Goal: Transaction & Acquisition: Purchase product/service

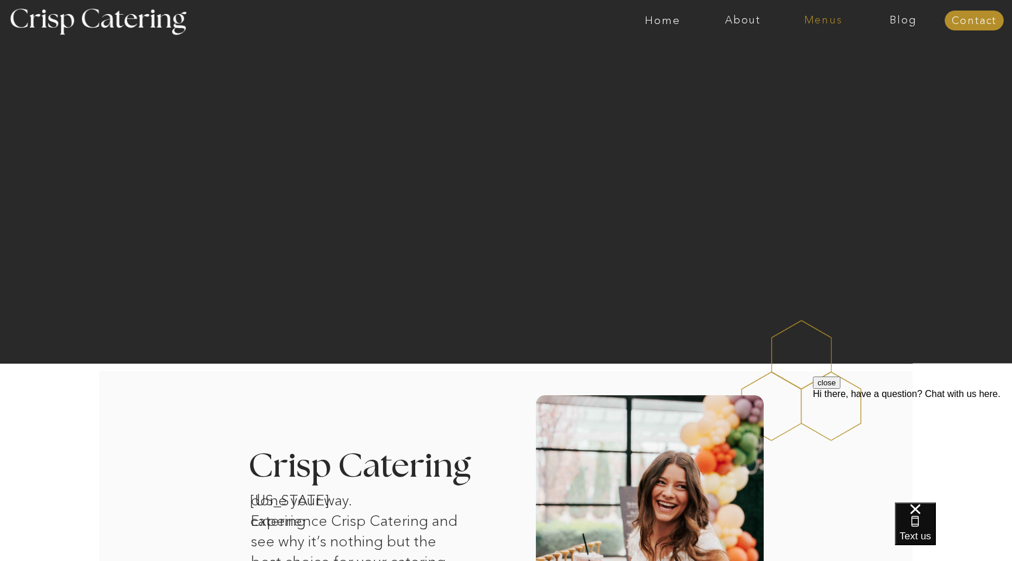
click at [841, 18] on nav "Menus" at bounding box center [823, 21] width 80 height 12
click at [840, 389] on button "close" at bounding box center [827, 382] width 28 height 12
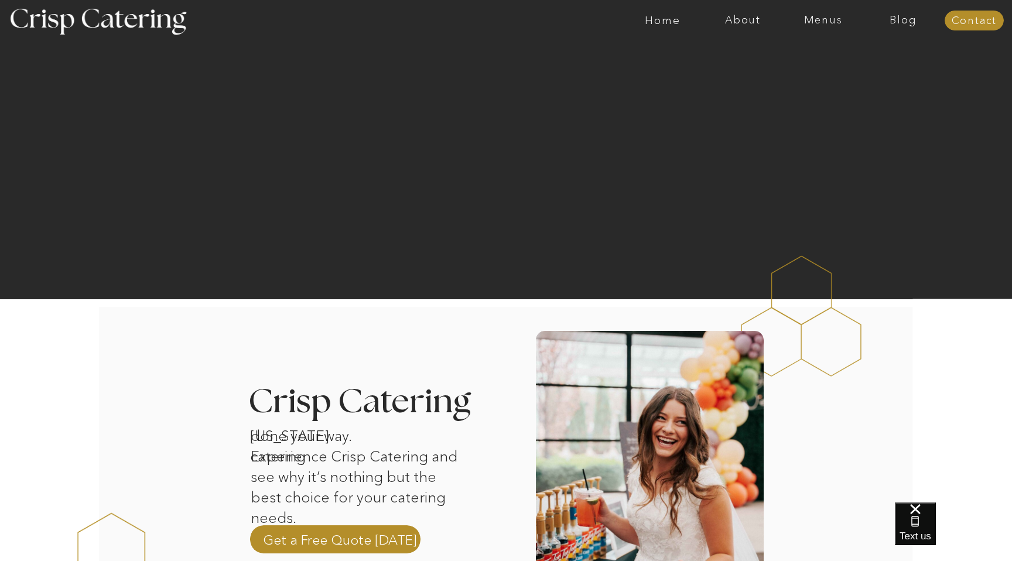
scroll to position [217, 0]
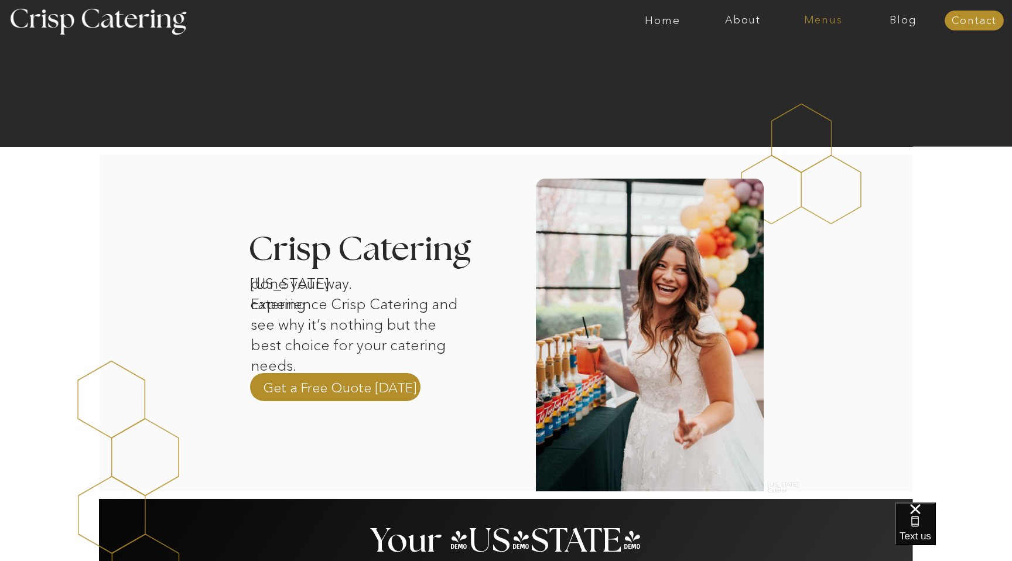
click at [805, 20] on nav "Menus" at bounding box center [823, 21] width 80 height 12
click at [860, 56] on nav "Summer (Mar-Aug)" at bounding box center [826, 52] width 105 height 11
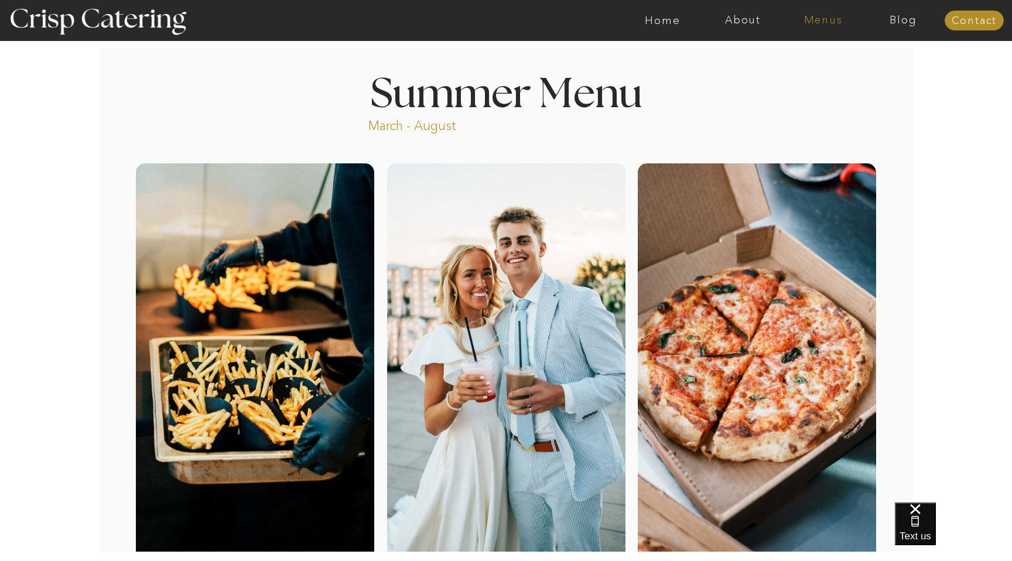
click at [814, 18] on nav "Menus" at bounding box center [823, 21] width 80 height 12
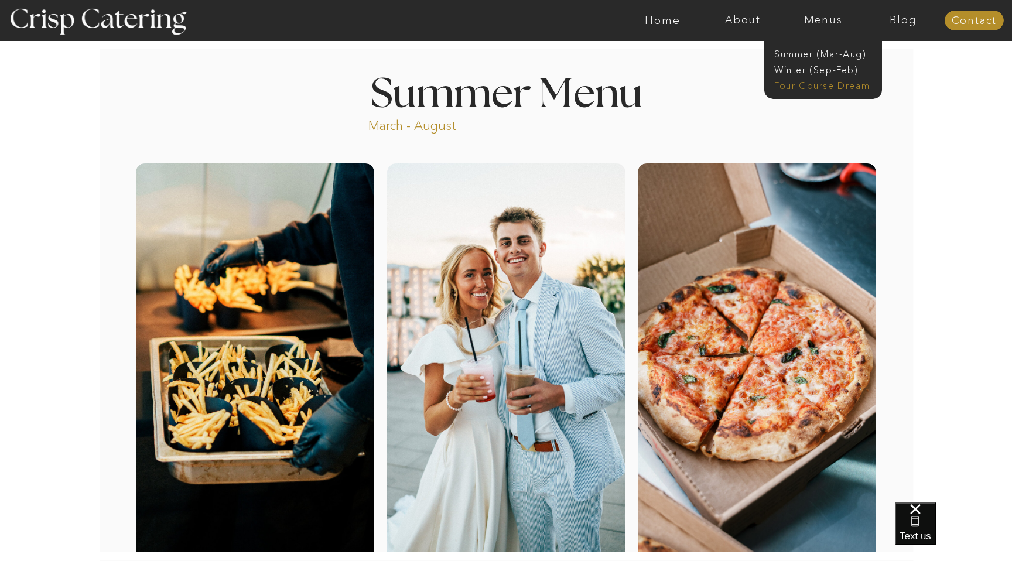
click at [813, 88] on nav "Four Course Dream" at bounding box center [826, 84] width 105 height 11
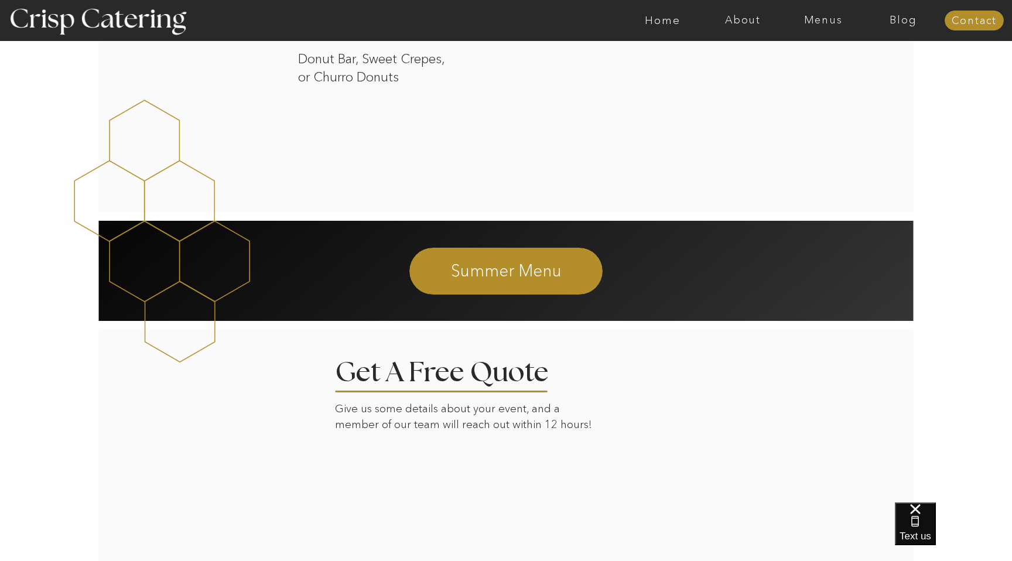
scroll to position [1946, 0]
